Goal: Information Seeking & Learning: Learn about a topic

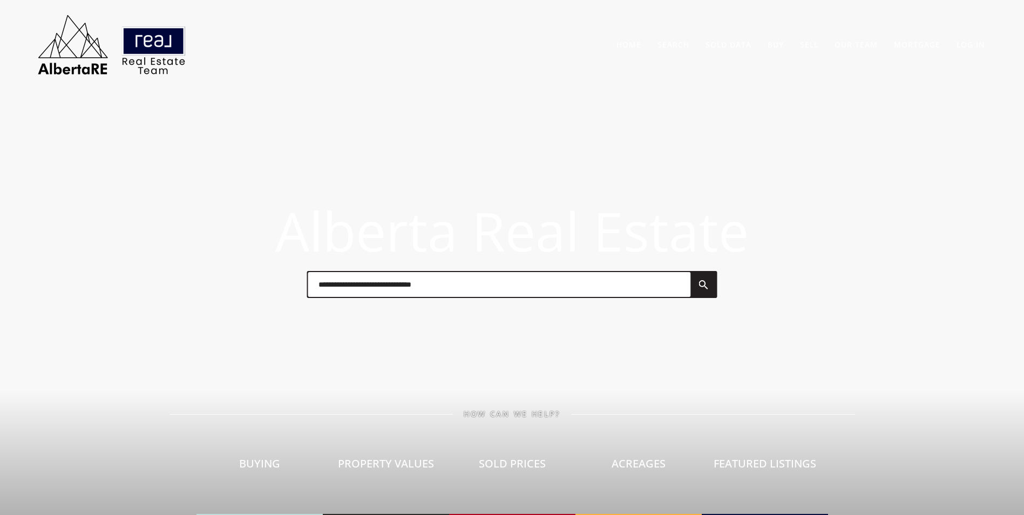
click at [368, 291] on input "text" at bounding box center [499, 284] width 383 height 25
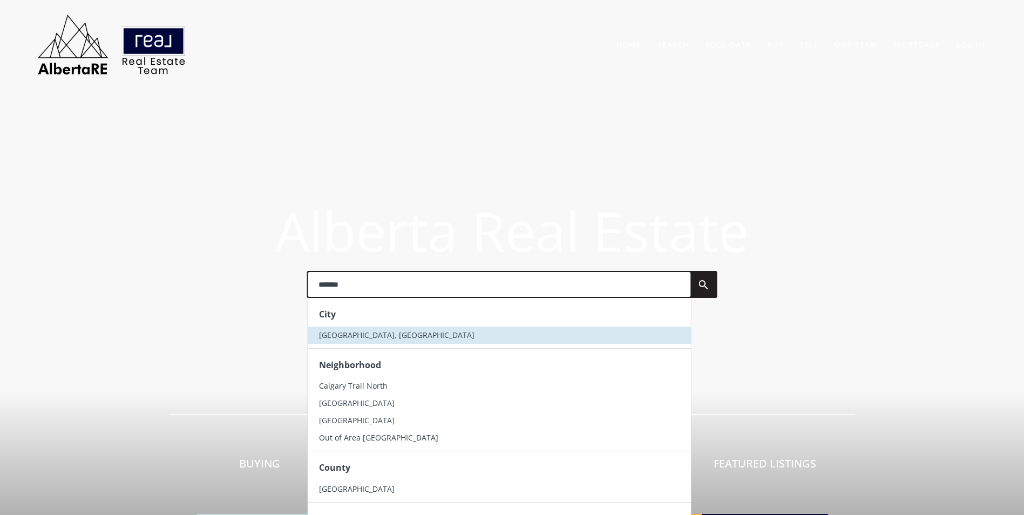
type input "*******"
click at [364, 330] on li "[GEOGRAPHIC_DATA], [GEOGRAPHIC_DATA]" at bounding box center [499, 335] width 383 height 17
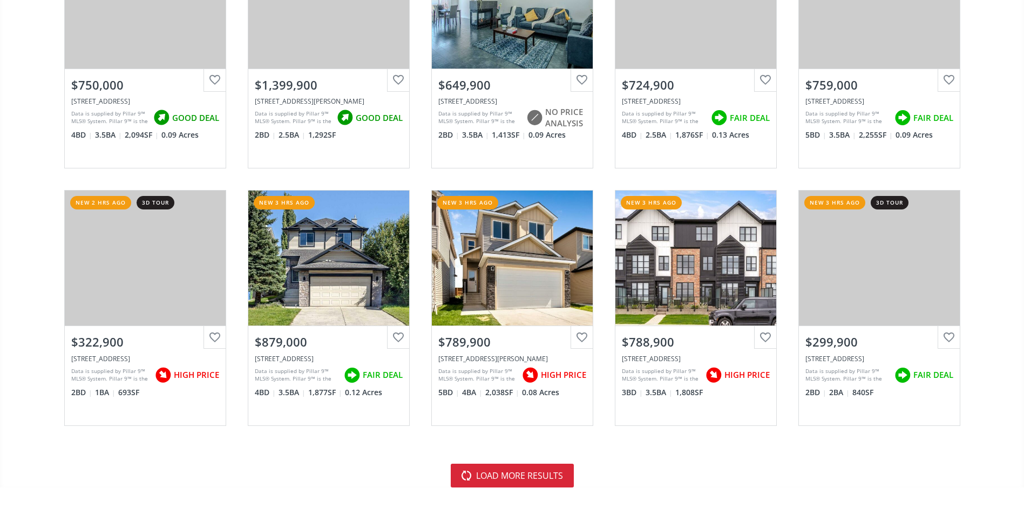
scroll to position [2268, 0]
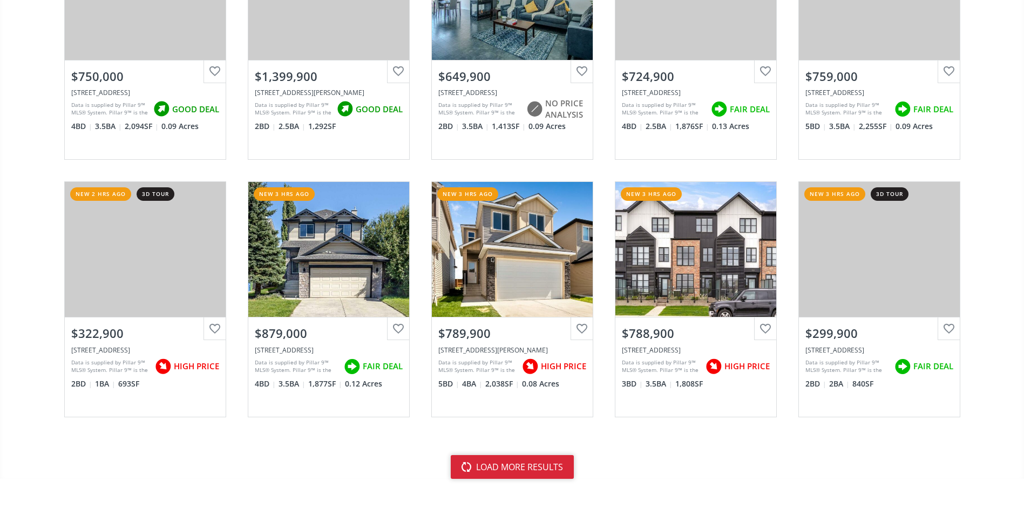
click at [518, 471] on button "load more results" at bounding box center [512, 467] width 123 height 24
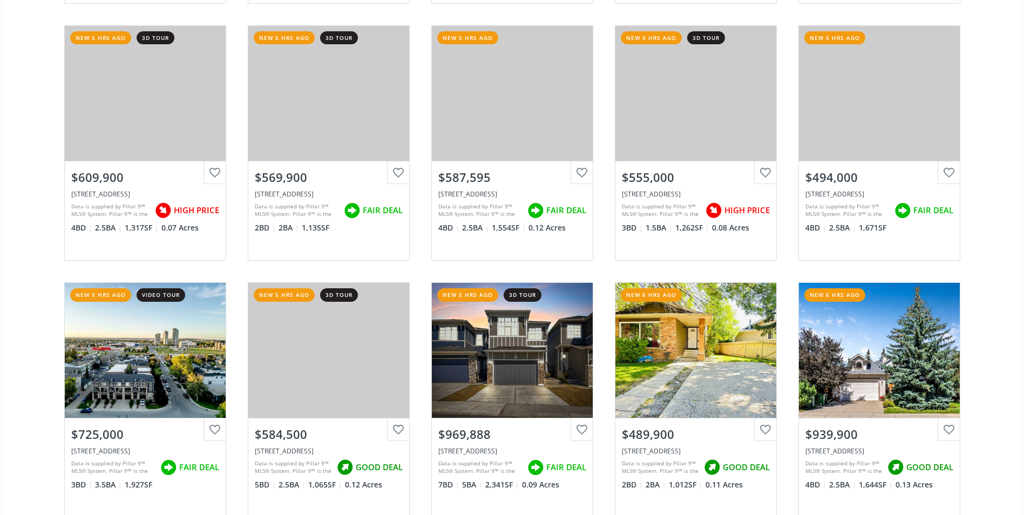
scroll to position [0, 0]
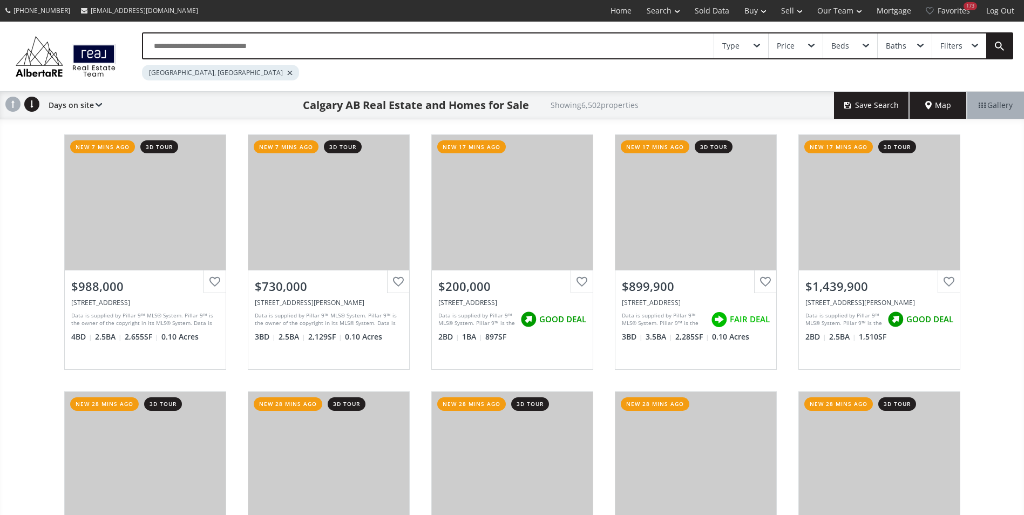
click at [264, 50] on input "text" at bounding box center [428, 45] width 571 height 25
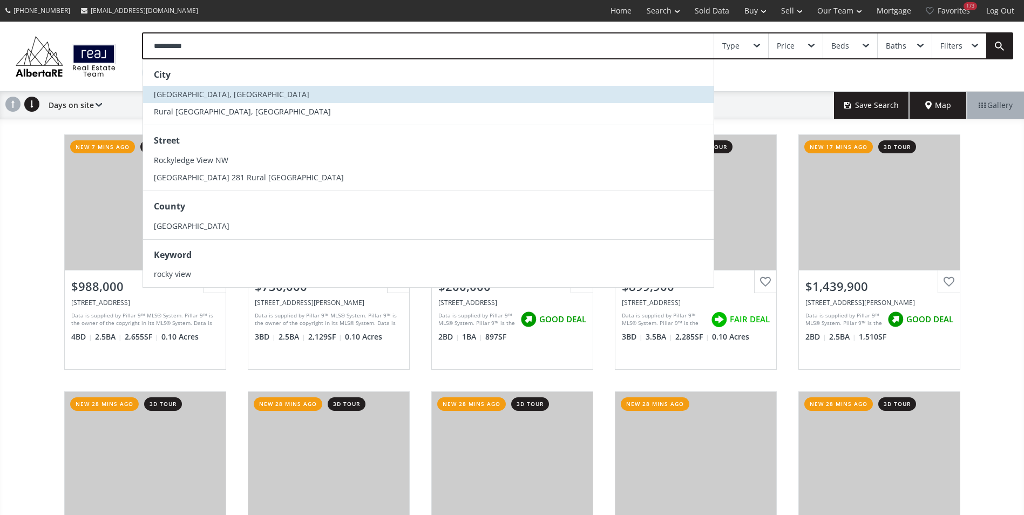
type input "**********"
click at [242, 95] on li "[GEOGRAPHIC_DATA], [GEOGRAPHIC_DATA]" at bounding box center [428, 94] width 571 height 17
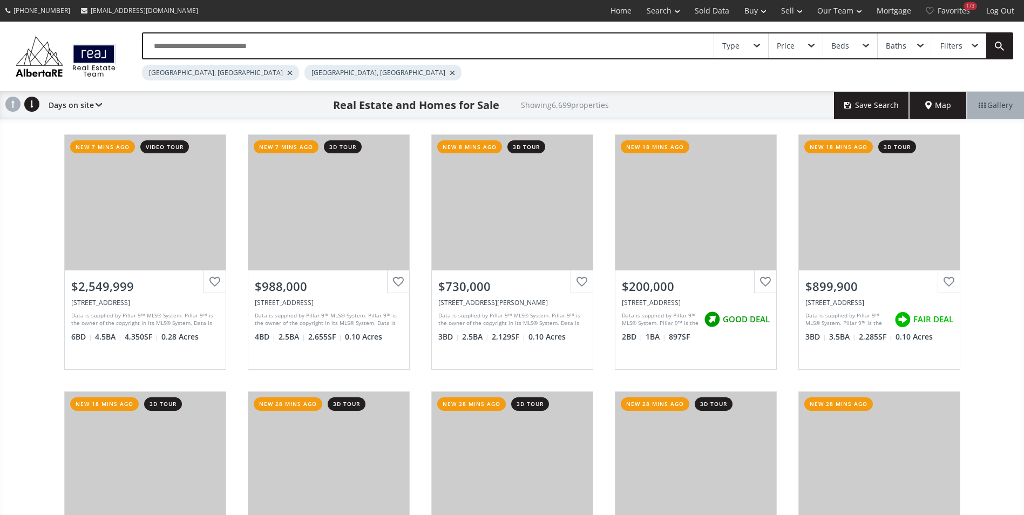
click at [287, 73] on div at bounding box center [289, 73] width 5 height 4
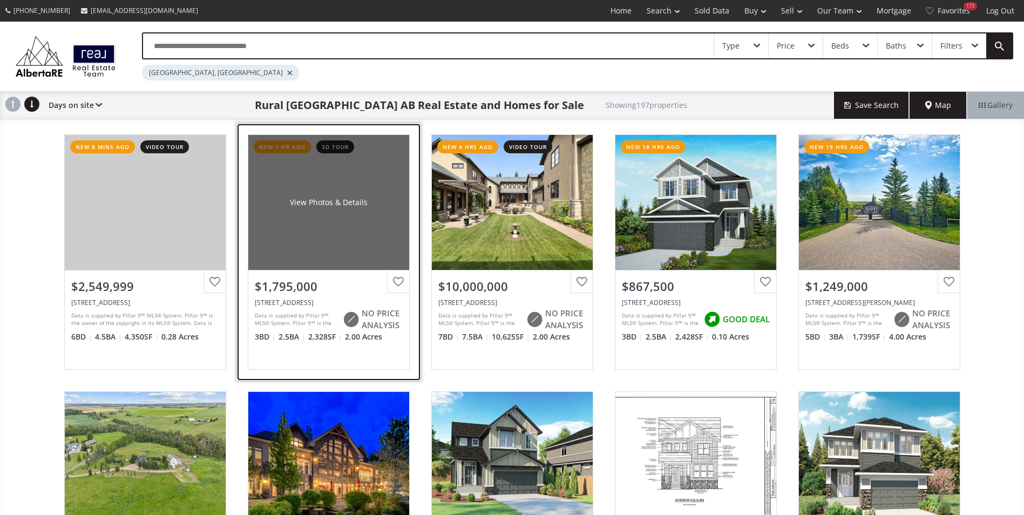
click at [352, 191] on div "View Photos & Details" at bounding box center [328, 202] width 161 height 135
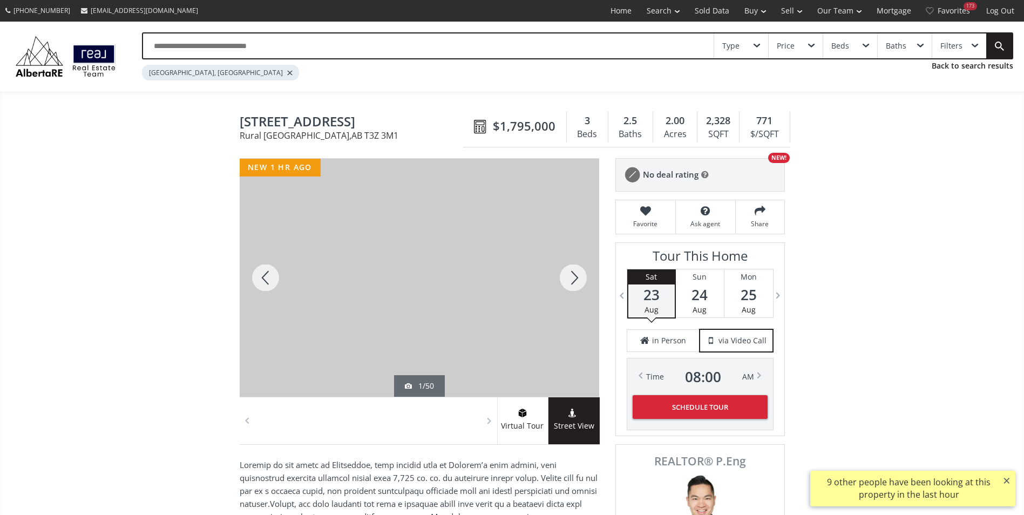
click at [585, 276] on div at bounding box center [574, 278] width 52 height 238
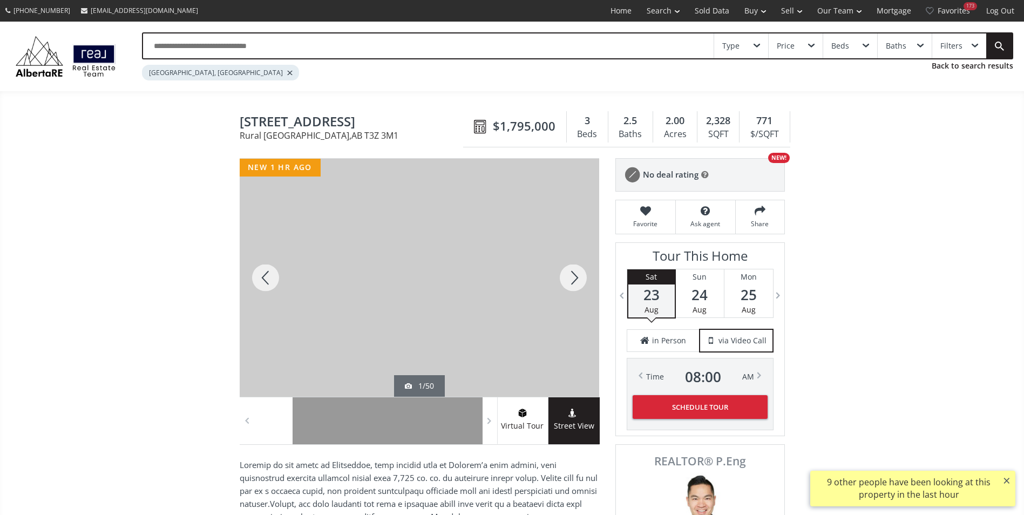
click at [585, 276] on div at bounding box center [574, 278] width 52 height 238
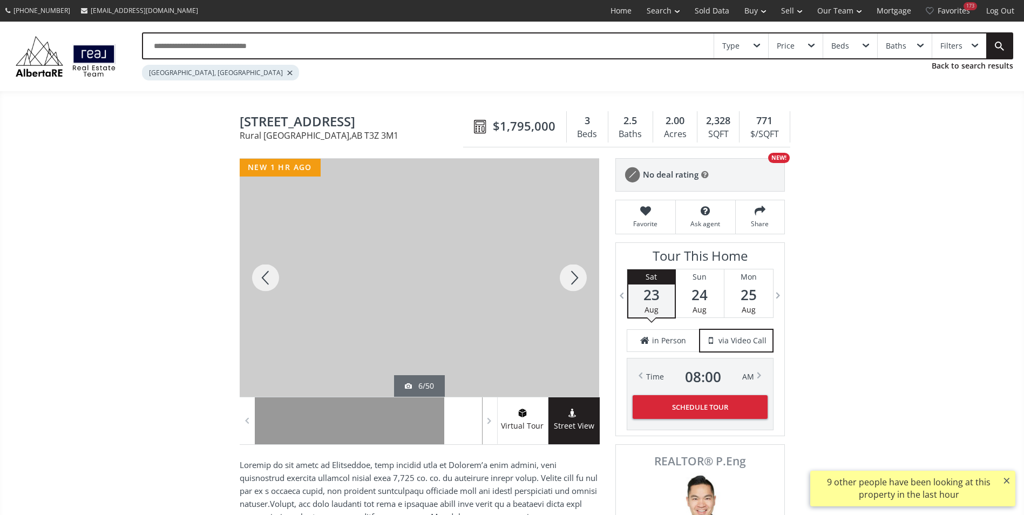
click at [585, 276] on div at bounding box center [574, 278] width 52 height 238
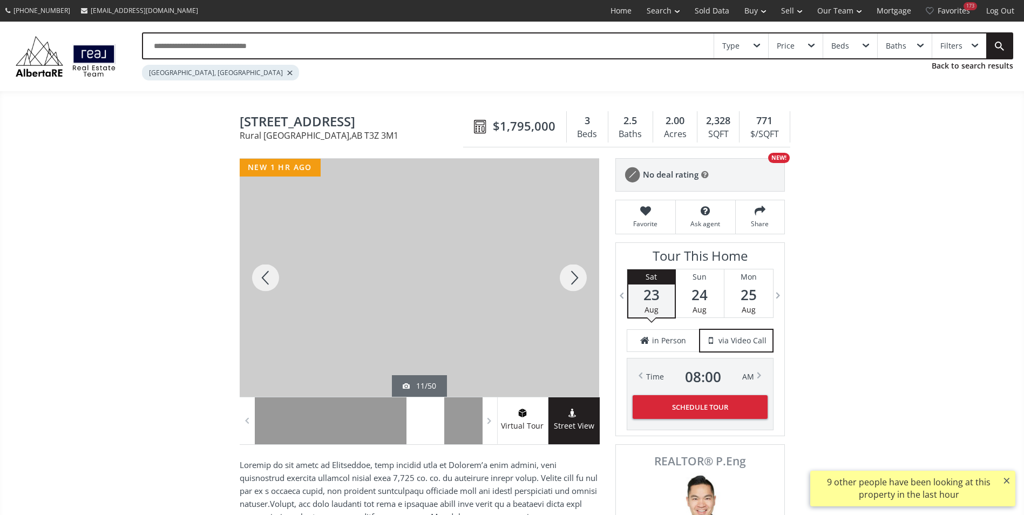
click at [585, 276] on div at bounding box center [574, 278] width 52 height 238
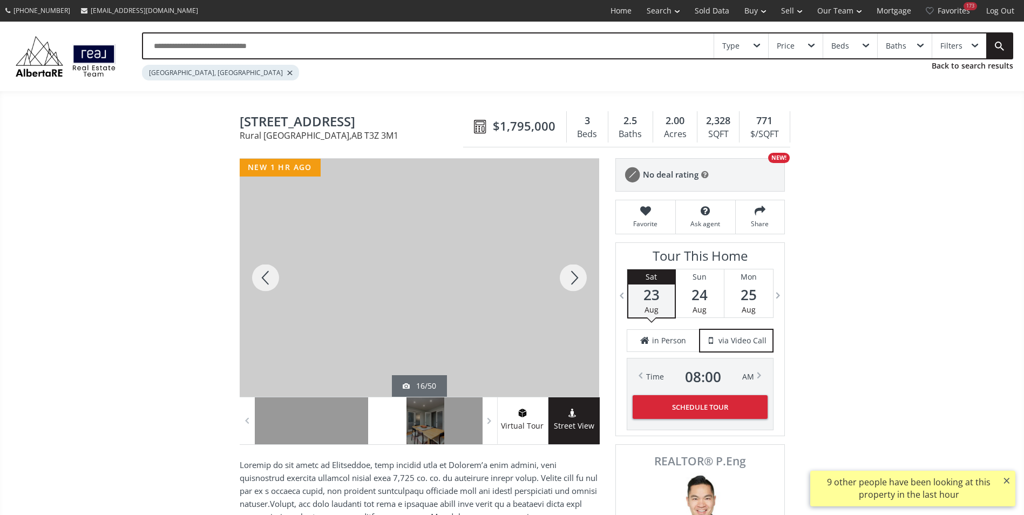
click at [585, 276] on div at bounding box center [574, 278] width 52 height 238
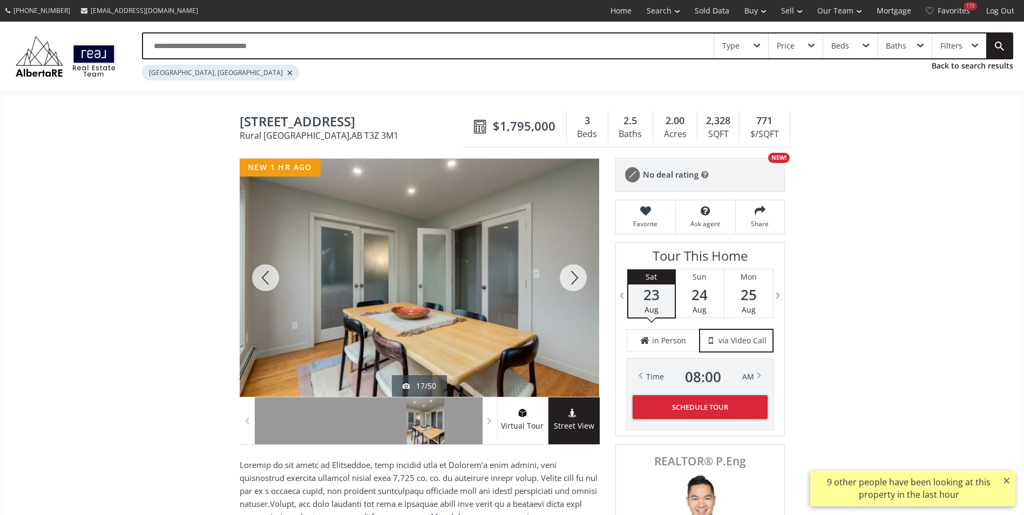
click at [585, 276] on div at bounding box center [574, 278] width 52 height 238
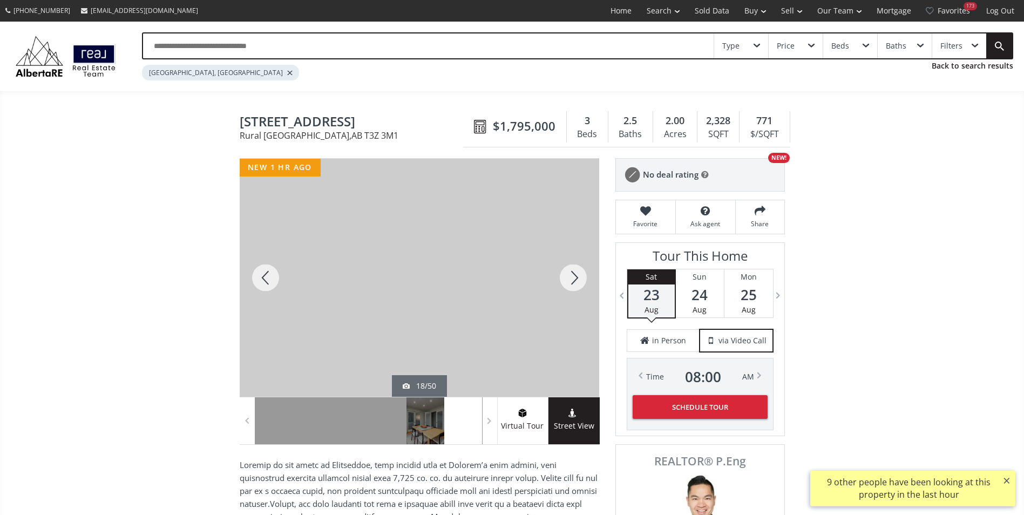
click at [585, 276] on div at bounding box center [574, 278] width 52 height 238
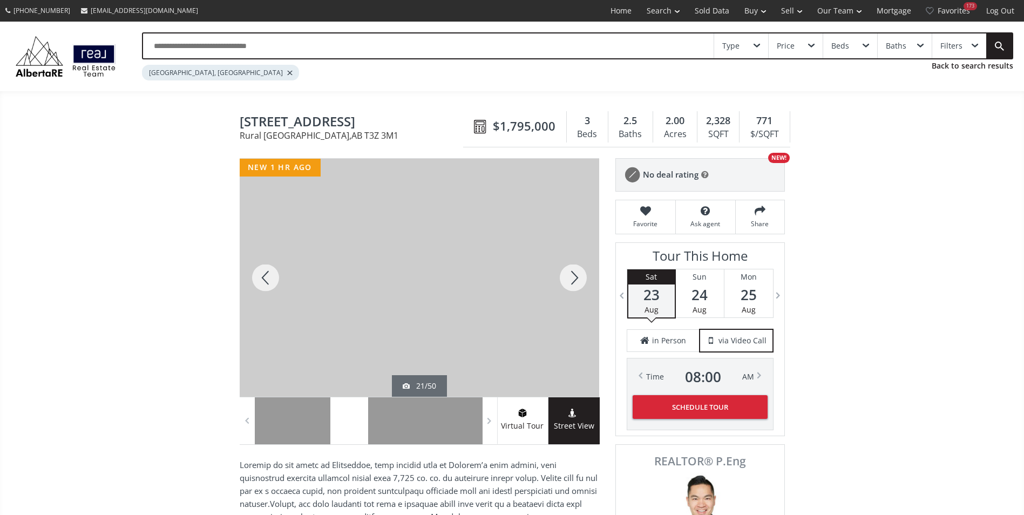
click at [585, 276] on div at bounding box center [574, 278] width 52 height 238
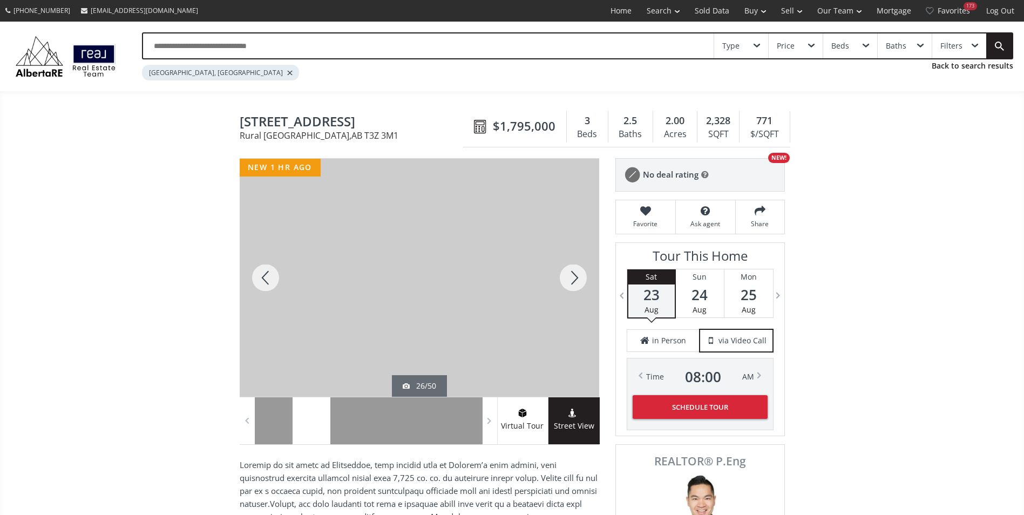
click at [585, 276] on div at bounding box center [574, 278] width 52 height 238
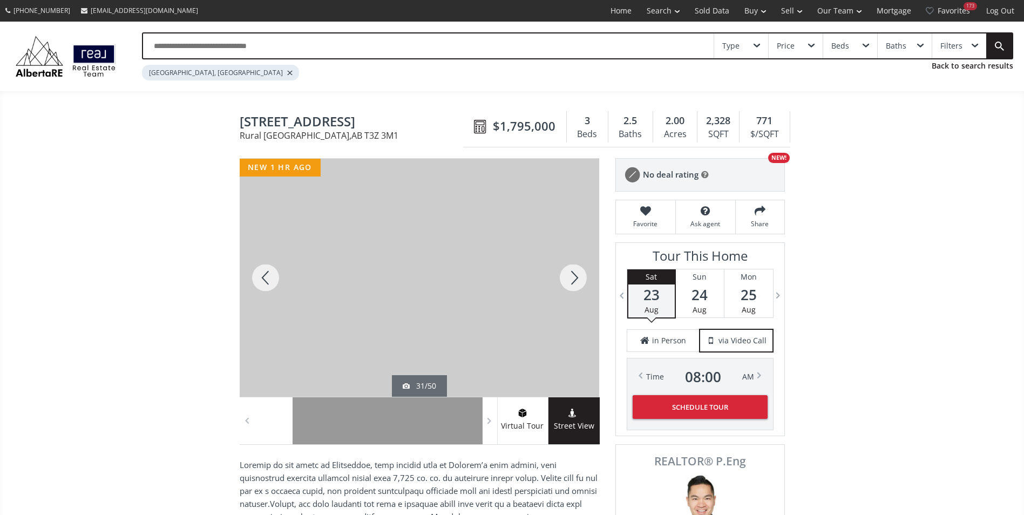
click at [585, 276] on div at bounding box center [574, 278] width 52 height 238
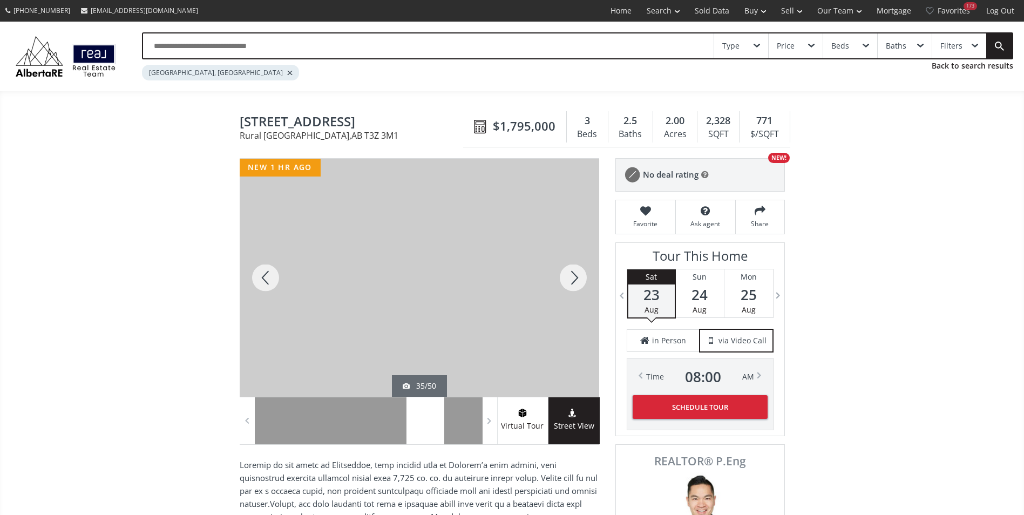
click at [585, 276] on div at bounding box center [574, 278] width 52 height 238
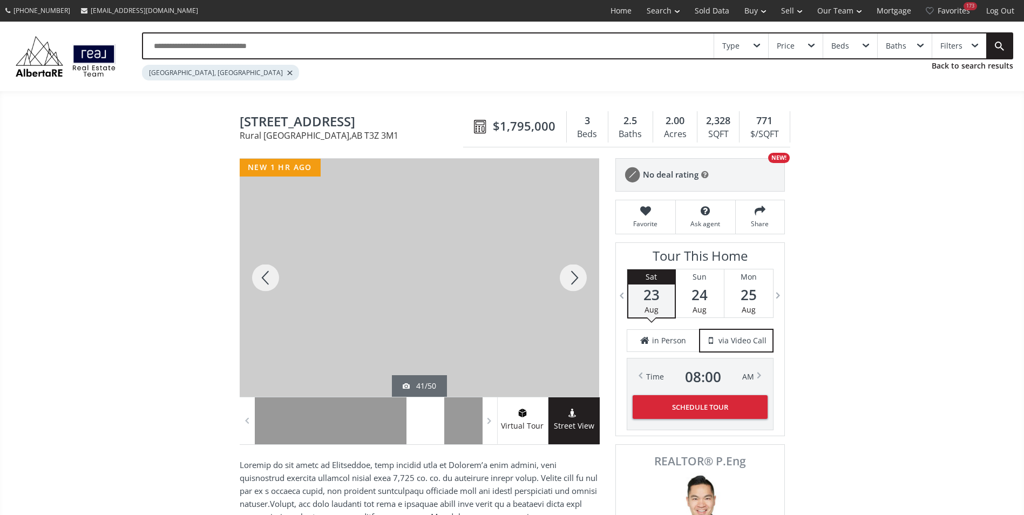
click at [585, 276] on div at bounding box center [574, 278] width 52 height 238
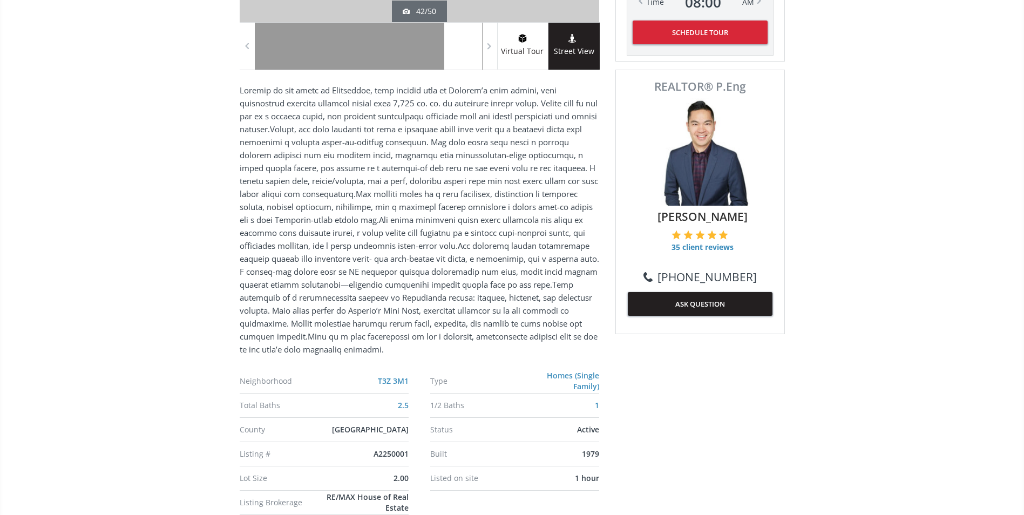
scroll to position [378, 0]
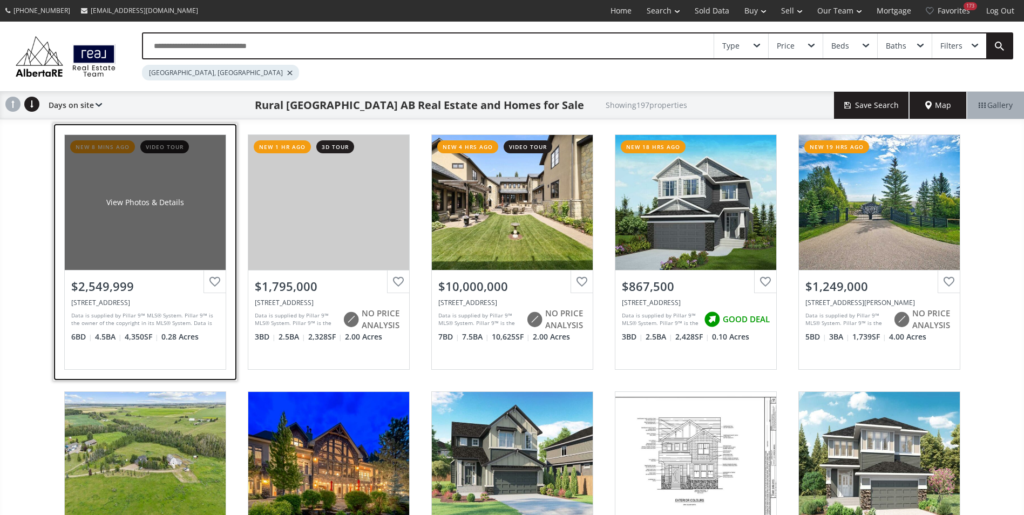
click at [129, 193] on div "View Photos & Details" at bounding box center [145, 202] width 161 height 135
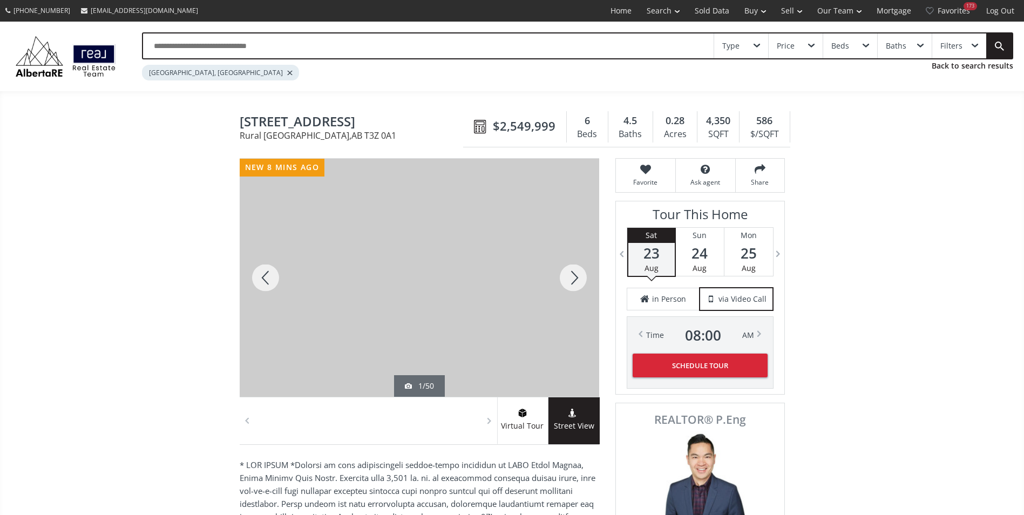
click at [571, 275] on div at bounding box center [574, 278] width 52 height 238
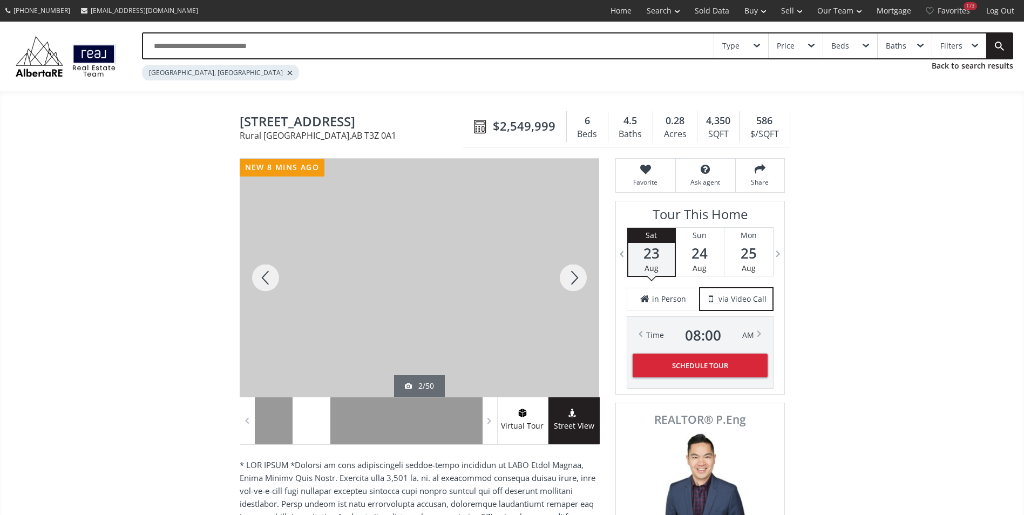
click at [572, 275] on div at bounding box center [574, 278] width 52 height 238
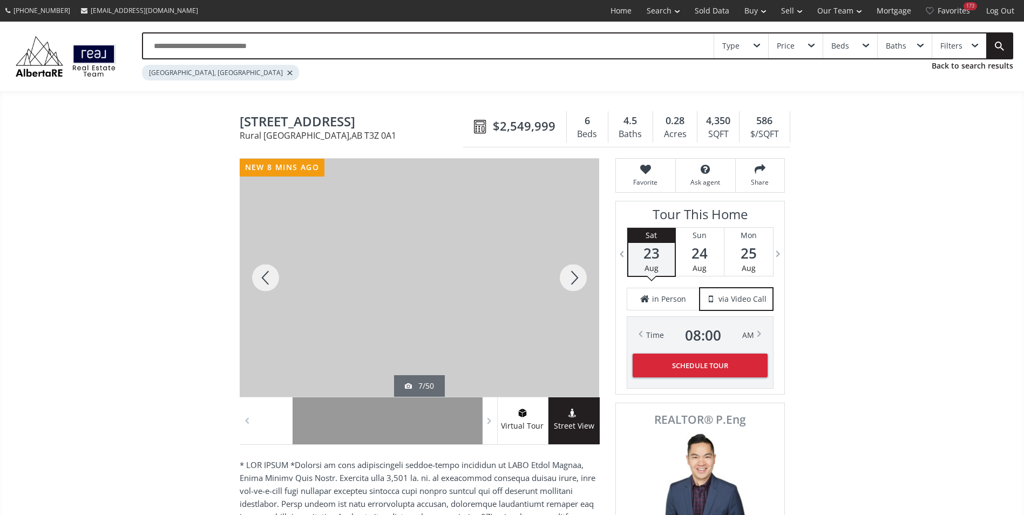
click at [572, 275] on div at bounding box center [574, 278] width 52 height 238
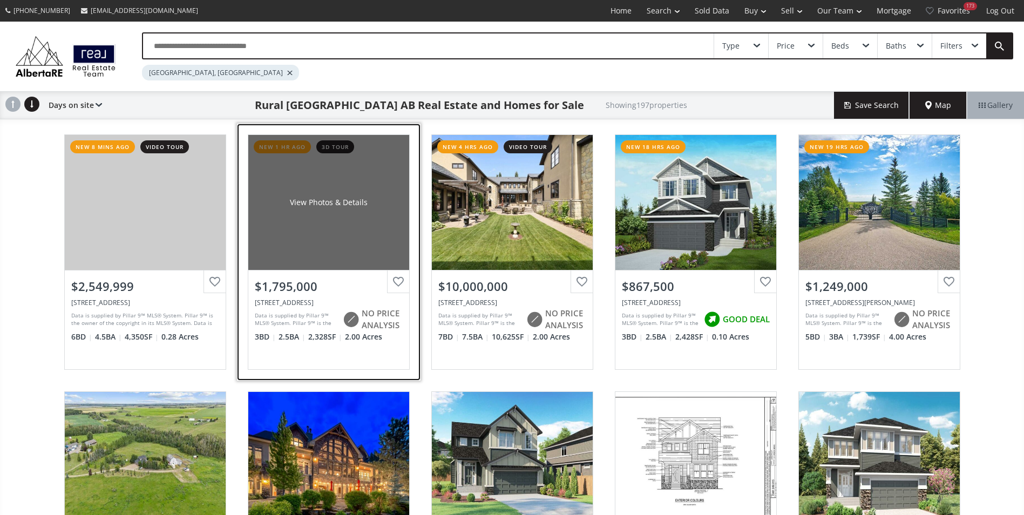
click at [313, 185] on div "View Photos & Details" at bounding box center [328, 202] width 161 height 135
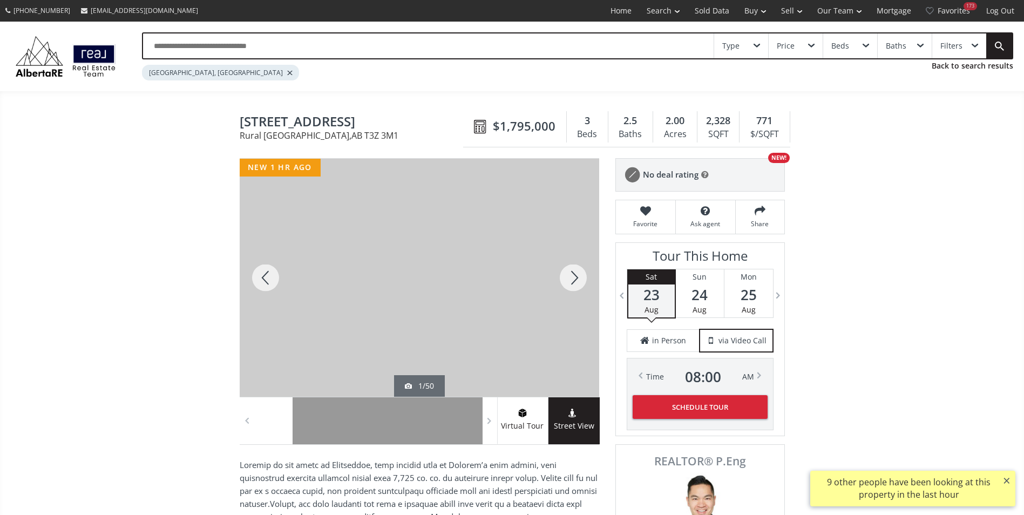
click at [584, 267] on div at bounding box center [574, 278] width 52 height 238
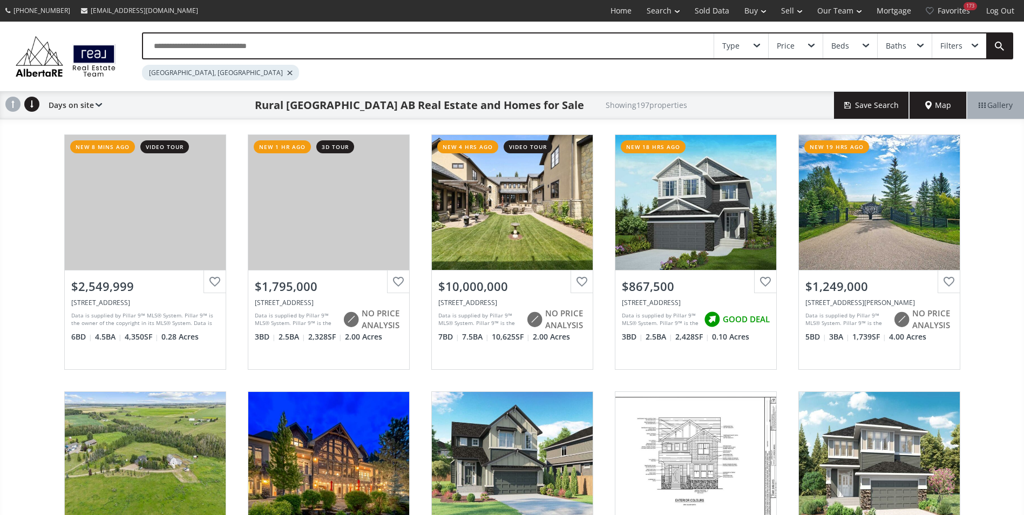
click at [220, 45] on input "text" at bounding box center [428, 45] width 571 height 25
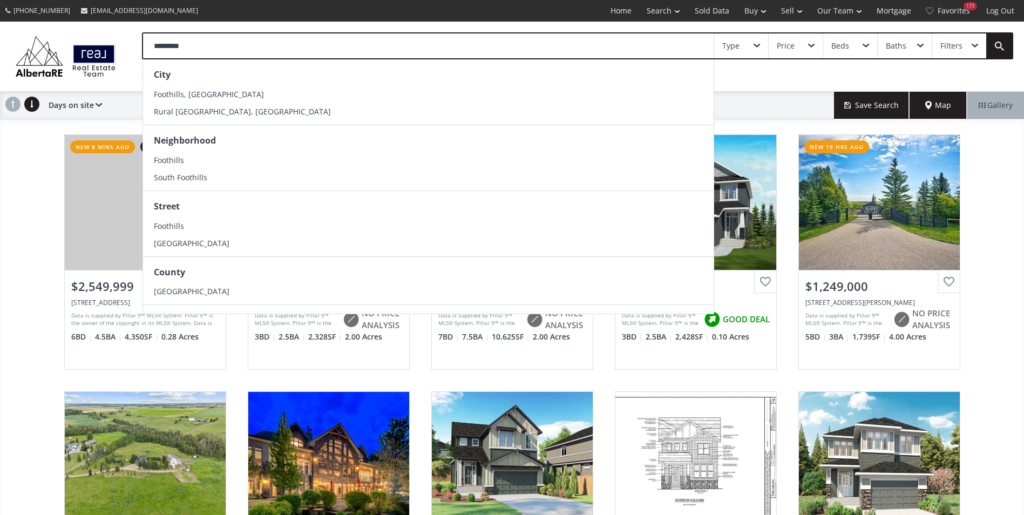
type input "*********"
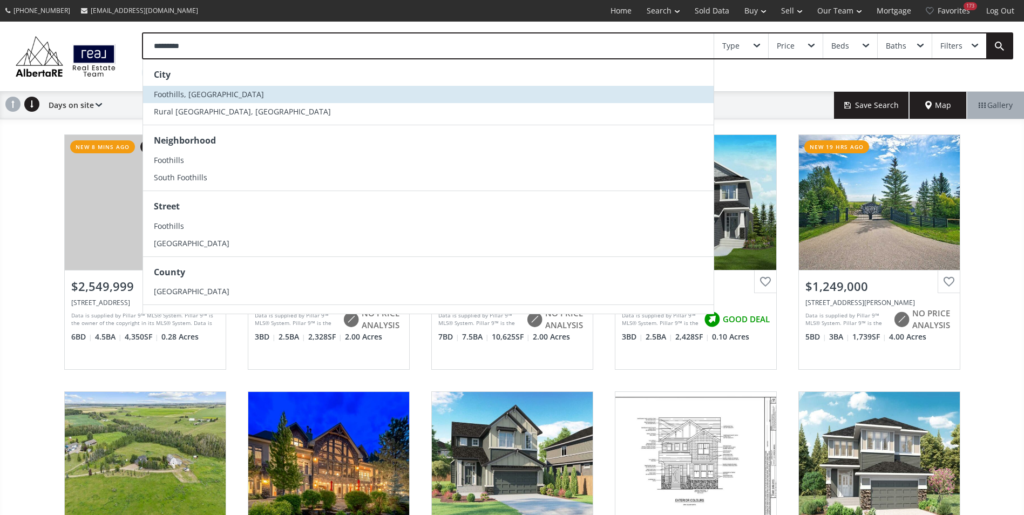
click at [180, 93] on span "Foothills, [GEOGRAPHIC_DATA]" at bounding box center [209, 94] width 110 height 10
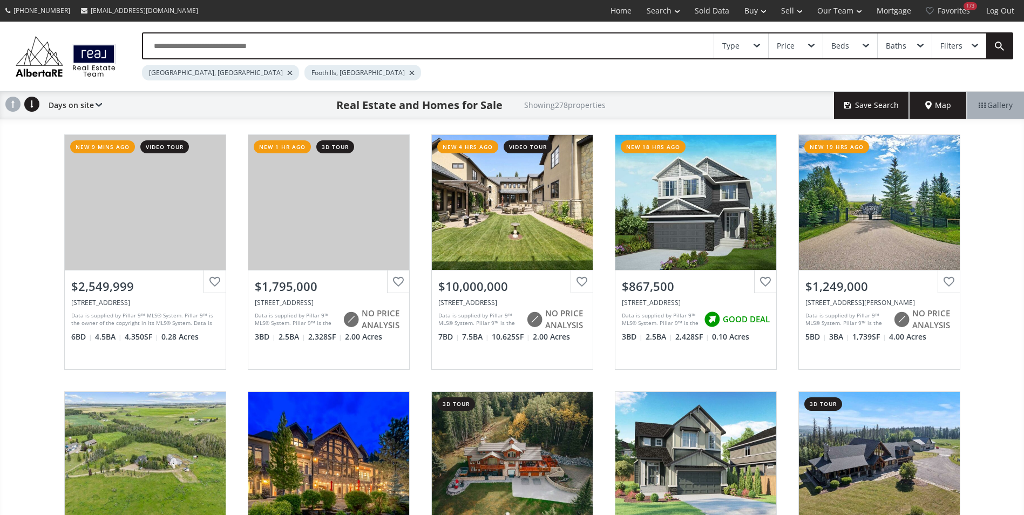
click at [287, 73] on div at bounding box center [289, 73] width 5 height 4
